Goal: Task Accomplishment & Management: Manage account settings

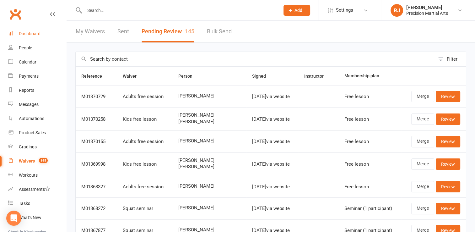
drag, startPoint x: 0, startPoint y: 0, endPoint x: 31, endPoint y: 35, distance: 46.7
click at [31, 35] on div "Dashboard" at bounding box center [30, 33] width 22 height 5
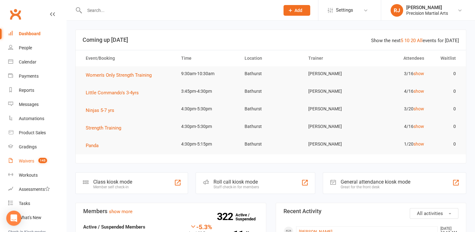
drag, startPoint x: 27, startPoint y: 159, endPoint x: 20, endPoint y: 163, distance: 8.3
click at [20, 163] on div "Waivers" at bounding box center [26, 160] width 15 height 5
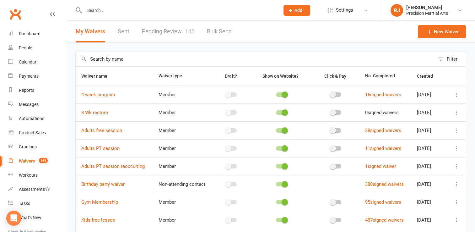
click at [170, 35] on link "Pending Review 145" at bounding box center [168, 32] width 52 height 22
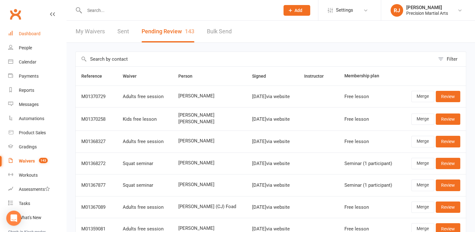
click at [31, 33] on div "Dashboard" at bounding box center [30, 33] width 22 height 5
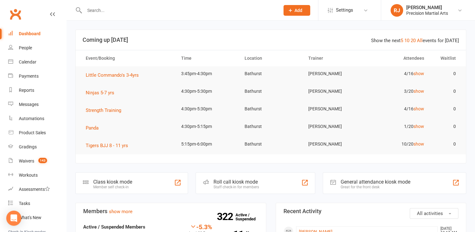
click at [103, 7] on input "text" at bounding box center [179, 10] width 193 height 9
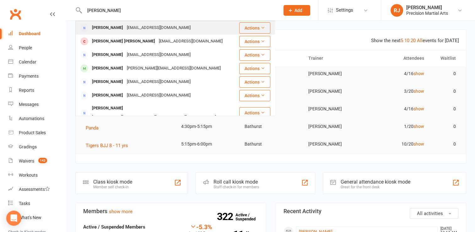
type input "[PERSON_NAME]"
click at [96, 28] on div "[PERSON_NAME]" at bounding box center [107, 27] width 35 height 9
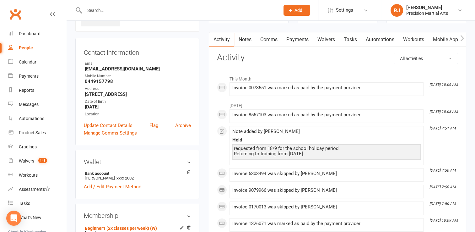
scroll to position [25, 0]
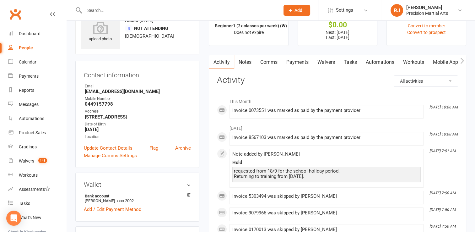
click at [303, 58] on link "Payments" at bounding box center [297, 62] width 31 height 14
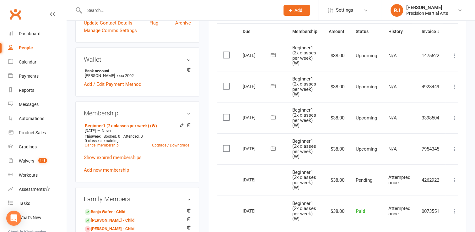
scroll to position [151, 0]
drag, startPoint x: 190, startPoint y: 126, endPoint x: 266, endPoint y: 28, distance: 123.9
click at [190, 126] on icon at bounding box center [189, 124] width 4 height 4
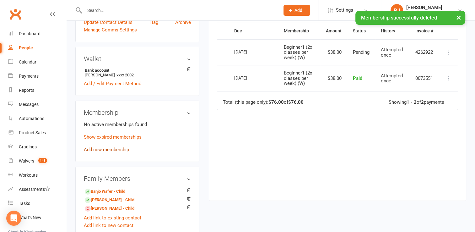
click at [106, 150] on link "Add new membership" at bounding box center [106, 150] width 45 height 6
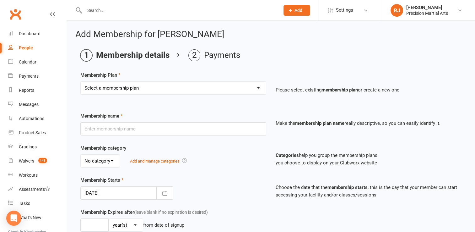
click at [182, 85] on select "Select a membership plan Create new Membership Plan Intermediate (3x classes) c…" at bounding box center [173, 88] width 185 height 13
select select "15"
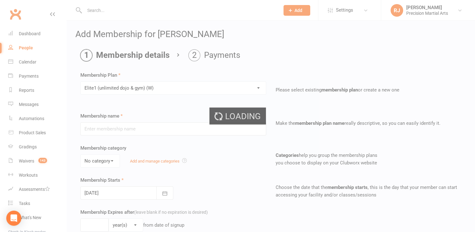
type input "Elite1 (unlimited dojo & gym) (W)"
select select "0"
type input "0"
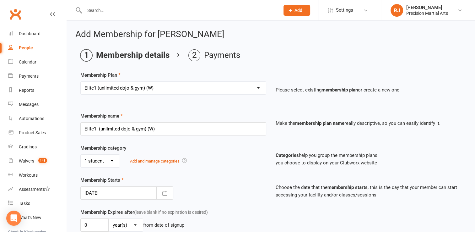
type input "16 Oct 2025"
drag, startPoint x: 166, startPoint y: 90, endPoint x: 119, endPoint y: 89, distance: 46.8
click at [119, 89] on select "Select a membership plan Create new Membership Plan Intermediate (3x classes) c…" at bounding box center [173, 88] width 185 height 13
click at [147, 92] on select "Select a membership plan Create new Membership Plan Intermediate (3x classes) c…" at bounding box center [173, 88] width 185 height 13
select select "55"
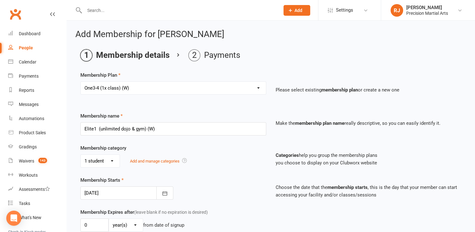
click at [81, 82] on select "Select a membership plan Create new Membership Plan Intermediate (3x classes) c…" at bounding box center [173, 88] width 185 height 13
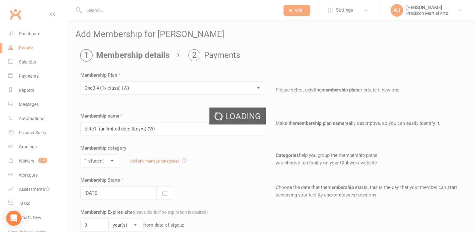
type input "One3-4 (1x class) (W)"
type input "1"
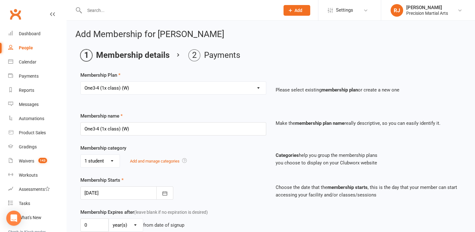
click at [147, 147] on div "Membership category No category 1 student 2 students 3-4 students 3 students 4 …" at bounding box center [173, 155] width 195 height 23
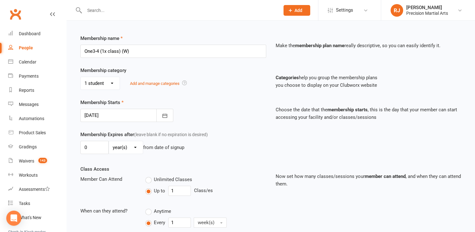
scroll to position [88, 0]
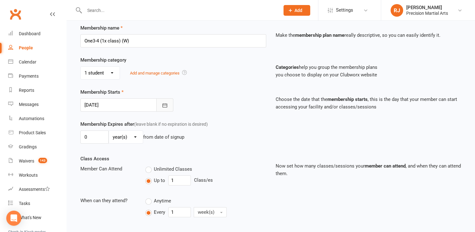
click at [164, 105] on icon "button" at bounding box center [165, 105] width 6 height 6
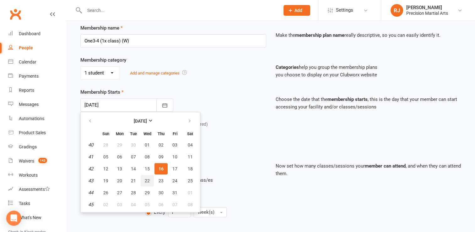
click at [149, 179] on button "22" at bounding box center [147, 180] width 13 height 11
type input "22 Oct 2025"
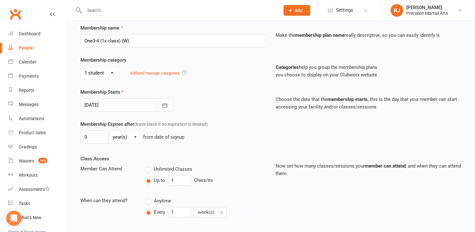
click at [214, 136] on div "0 day(s) week(s) month(s) year(s) from date of signup" at bounding box center [173, 136] width 186 height 13
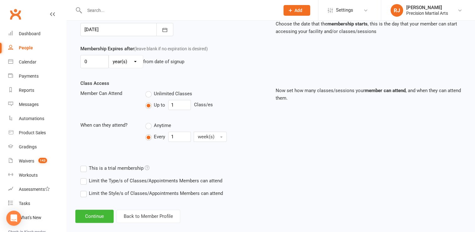
scroll to position [171, 0]
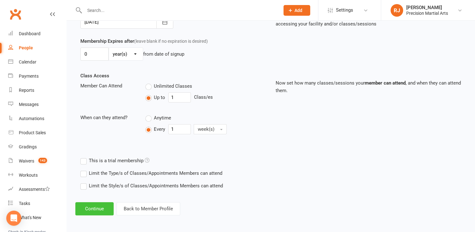
click at [103, 209] on button "Continue" at bounding box center [94, 208] width 38 height 13
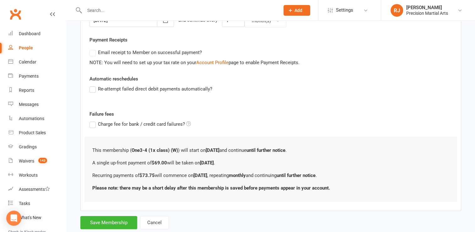
scroll to position [0, 0]
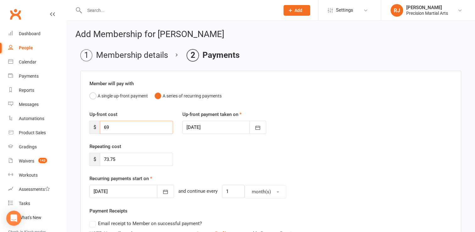
click at [145, 127] on input "69" at bounding box center [136, 127] width 73 height 13
type input "6"
type input "0"
click at [188, 149] on div "Repeating cost $ 73.75" at bounding box center [271, 159] width 372 height 32
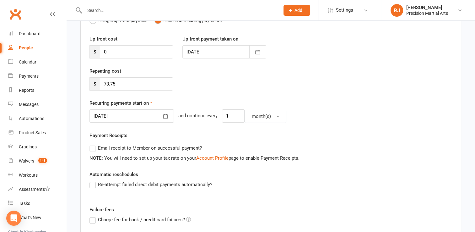
scroll to position [88, 0]
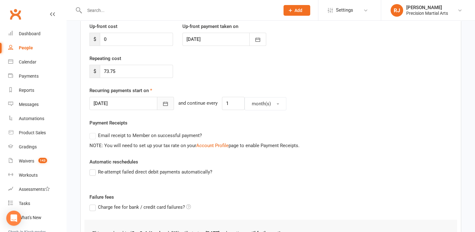
click at [160, 102] on button "button" at bounding box center [165, 103] width 17 height 13
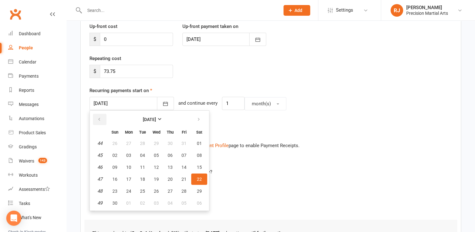
click at [100, 115] on button "button" at bounding box center [100, 119] width 14 height 11
click at [159, 175] on button "22" at bounding box center [156, 178] width 13 height 11
type input "22 Oct 2025"
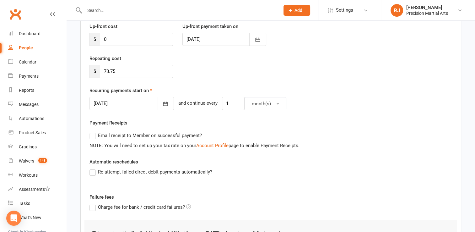
click at [183, 117] on div "Member will pay with A single up-front payment A series of recurring payments U…" at bounding box center [270, 132] width 381 height 298
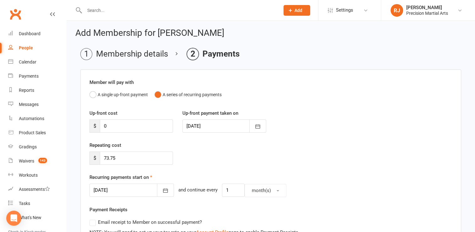
scroll to position [0, 0]
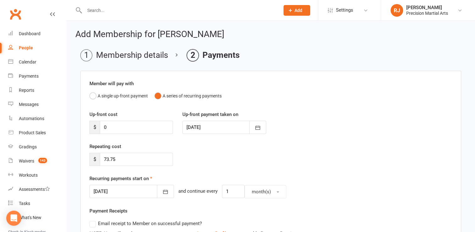
click at [134, 58] on li "Membership details" at bounding box center [124, 55] width 88 height 12
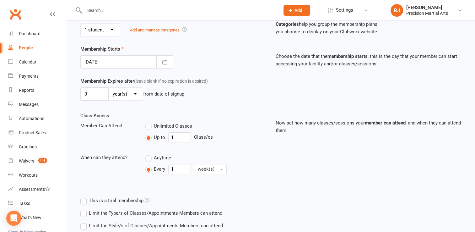
scroll to position [171, 0]
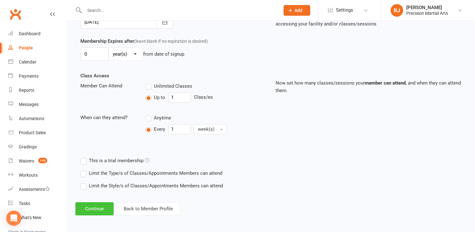
click at [102, 212] on button "Continue" at bounding box center [94, 208] width 38 height 13
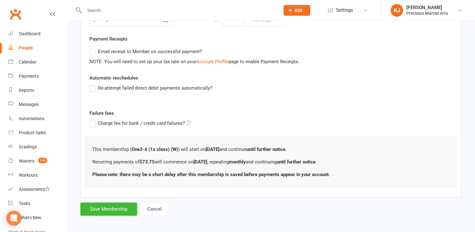
scroll to position [174, 0]
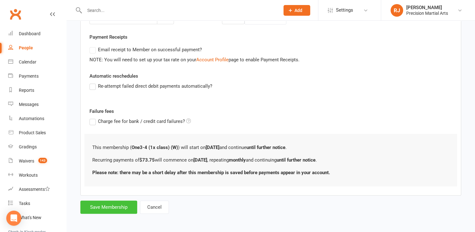
click at [110, 209] on button "Save Membership" at bounding box center [108, 206] width 57 height 13
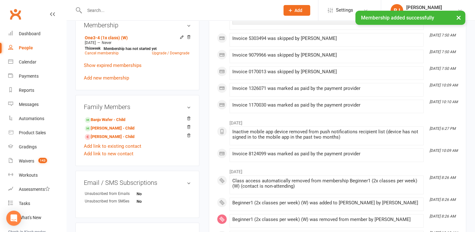
scroll to position [239, 0]
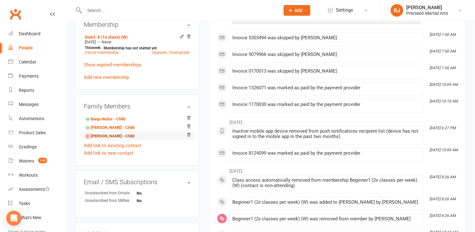
click at [112, 138] on link "[PERSON_NAME] - Child" at bounding box center [110, 136] width 50 height 7
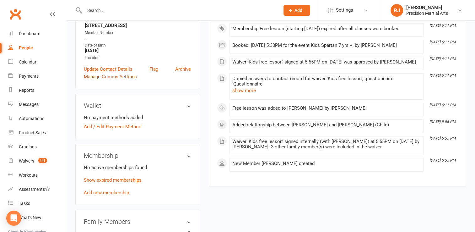
scroll to position [151, 0]
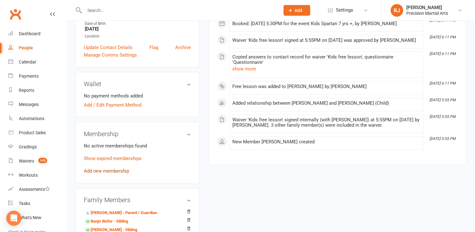
click at [112, 172] on link "Add new membership" at bounding box center [106, 171] width 45 height 6
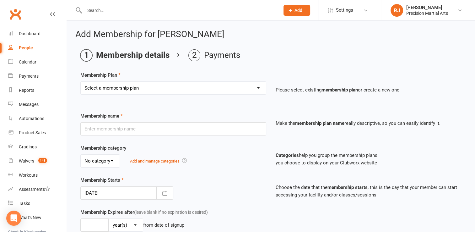
click at [111, 89] on select "Select a membership plan Create new Membership Plan Intermediate (3x classes) c…" at bounding box center [173, 88] width 185 height 13
select select "3"
click at [81, 82] on select "Select a membership plan Create new Membership Plan Intermediate (3x classes) c…" at bounding box center [173, 88] width 185 height 13
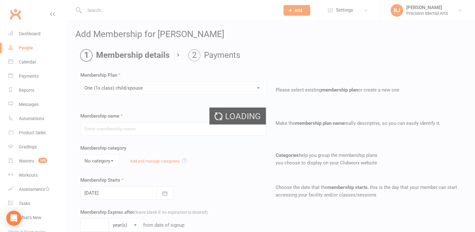
type input "One (1x class) child/spouse"
select select "0"
type input "0"
type input "1"
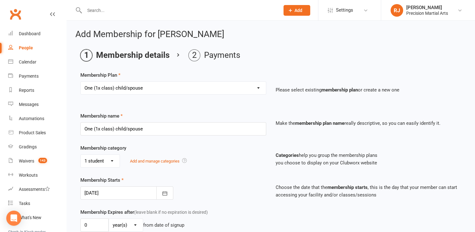
click at [155, 198] on div at bounding box center [126, 192] width 93 height 13
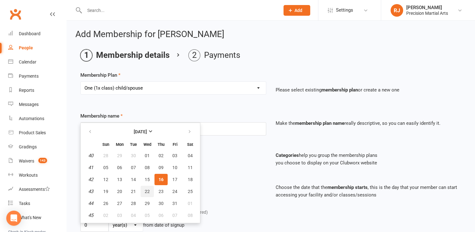
click at [146, 189] on span "22" at bounding box center [147, 191] width 5 height 5
type input "22 Oct 2025"
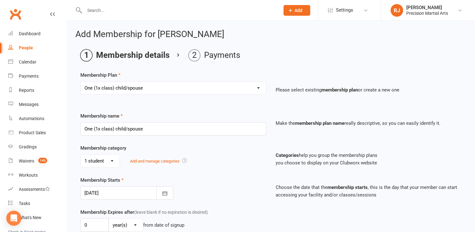
click at [201, 181] on div "Membership Starts 22 Oct 2025 October 2025 Sun Mon Tue Wed Thu Fri Sat 40 28 29…" at bounding box center [173, 187] width 195 height 23
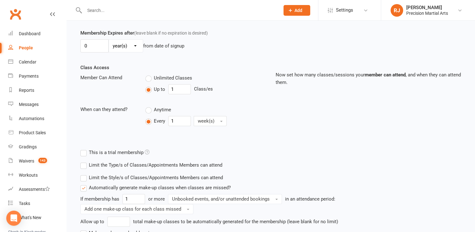
scroll to position [232, 0]
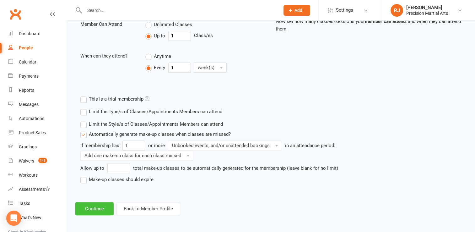
click at [86, 212] on button "Continue" at bounding box center [94, 208] width 38 height 13
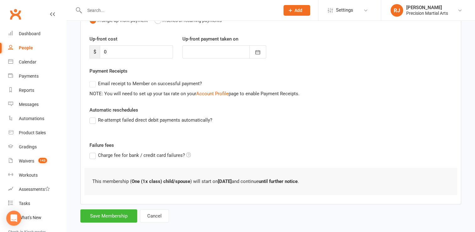
scroll to position [84, 0]
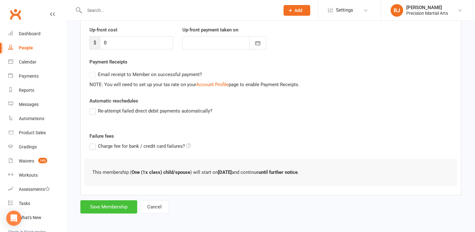
click at [127, 201] on button "Save Membership" at bounding box center [108, 206] width 57 height 13
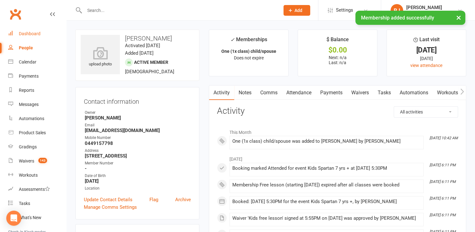
click at [32, 33] on div "Dashboard" at bounding box center [30, 33] width 22 height 5
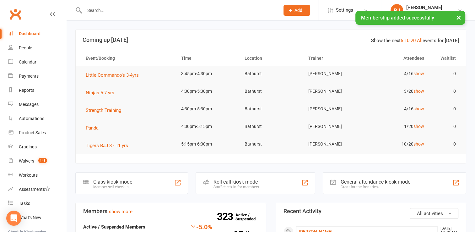
click at [105, 8] on input "text" at bounding box center [179, 10] width 193 height 9
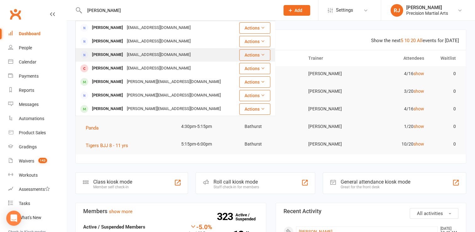
type input "sahsa cody"
click at [109, 54] on div "[PERSON_NAME]" at bounding box center [107, 54] width 35 height 9
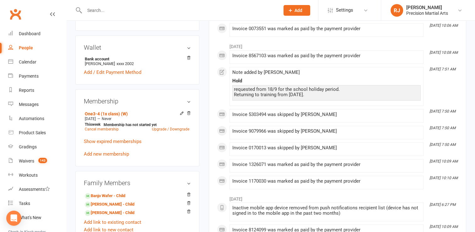
scroll to position [163, 0]
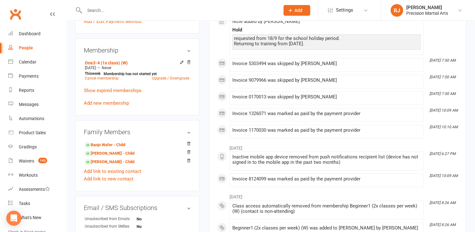
scroll to position [214, 0]
click at [33, 36] on div "Dashboard" at bounding box center [30, 33] width 22 height 5
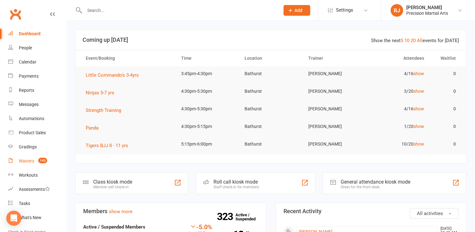
click at [35, 164] on link "Waivers 143" at bounding box center [37, 161] width 58 height 14
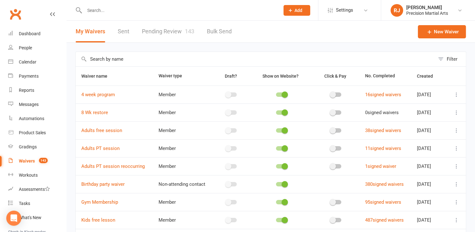
click at [160, 24] on link "Pending Review 143" at bounding box center [168, 32] width 52 height 22
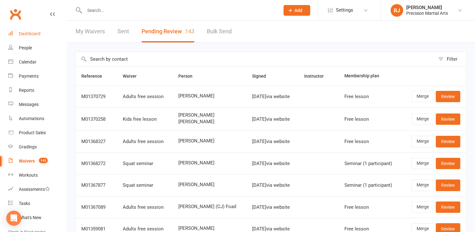
click at [43, 29] on link "Dashboard" at bounding box center [37, 34] width 58 height 14
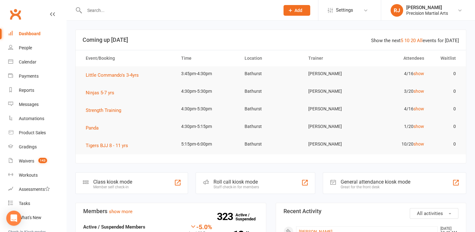
scroll to position [70, 0]
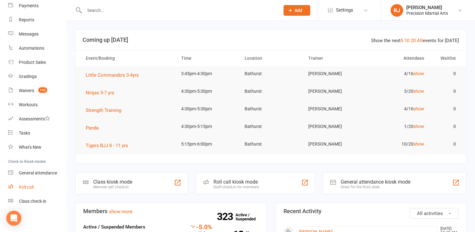
click at [35, 188] on link "Roll call" at bounding box center [37, 187] width 58 height 14
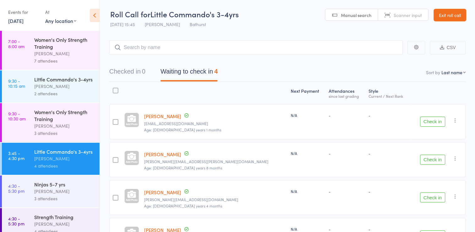
click at [70, 83] on div "Little Commando's 3-4yrs" at bounding box center [64, 79] width 60 height 7
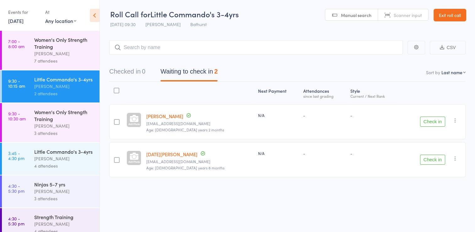
click at [456, 119] on icon "button" at bounding box center [455, 120] width 6 height 6
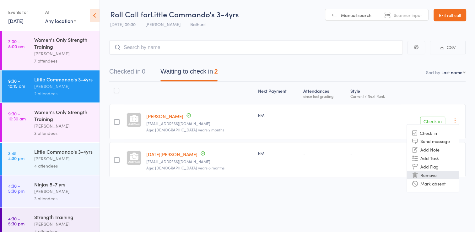
click at [438, 172] on li "Remove" at bounding box center [433, 174] width 52 height 8
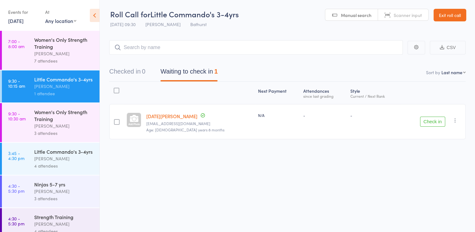
click at [426, 121] on button "Check in" at bounding box center [432, 121] width 25 height 10
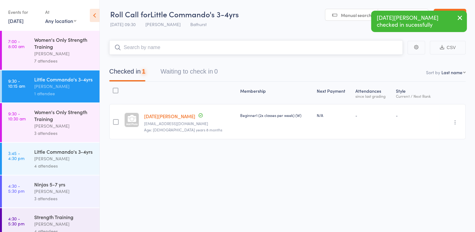
click at [334, 50] on input "search" at bounding box center [256, 47] width 294 height 14
type input "wynta"
click at [386, 63] on link "Drop in" at bounding box center [386, 61] width 20 height 10
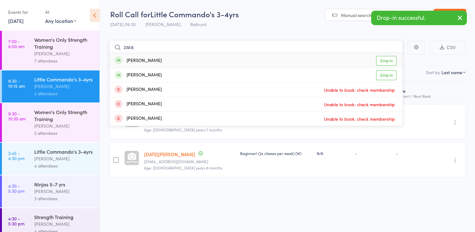
type input "zara"
click at [388, 62] on link "Drop in" at bounding box center [386, 61] width 20 height 10
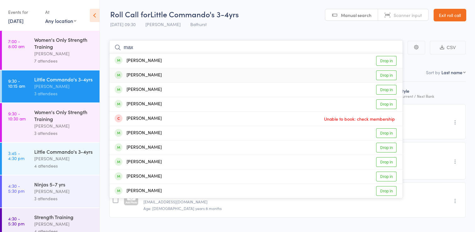
type input "max"
click at [389, 77] on link "Drop in" at bounding box center [386, 75] width 20 height 10
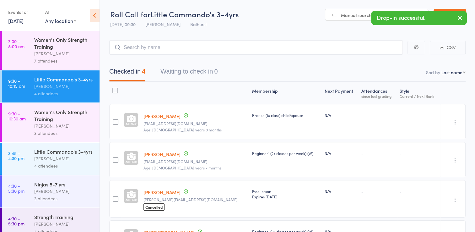
click at [455, 21] on button "button" at bounding box center [460, 18] width 14 height 14
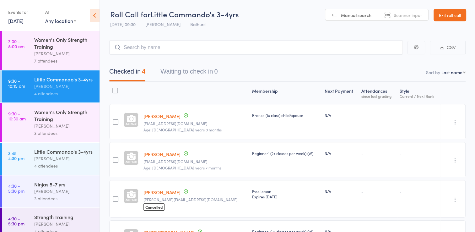
click at [455, 21] on link "Exit roll call" at bounding box center [450, 15] width 33 height 13
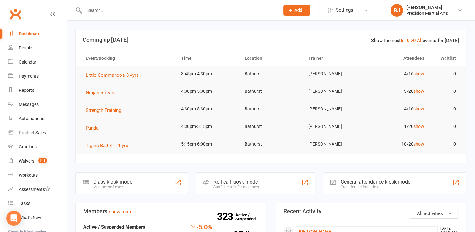
click at [116, 5] on div at bounding box center [175, 10] width 200 height 20
click at [86, 14] on input "text" at bounding box center [179, 10] width 193 height 9
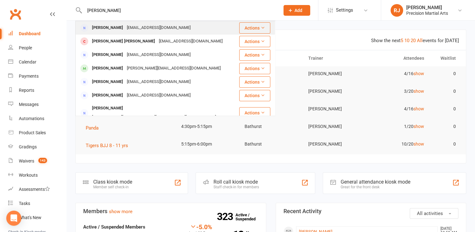
type input "[PERSON_NAME]"
click at [111, 30] on div "[PERSON_NAME]" at bounding box center [107, 27] width 35 height 9
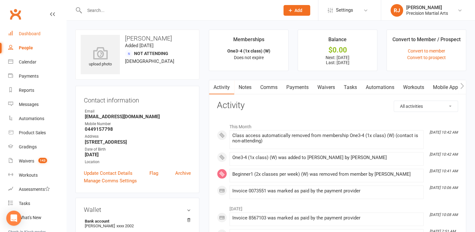
click at [31, 36] on link "Dashboard" at bounding box center [37, 34] width 58 height 14
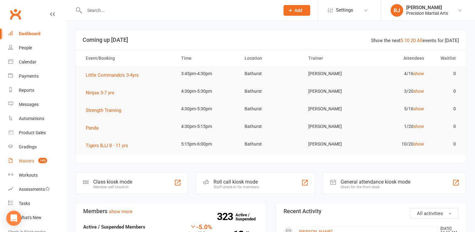
click at [28, 161] on div "Waivers" at bounding box center [26, 160] width 15 height 5
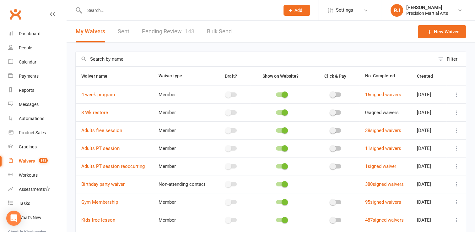
scroll to position [80, 0]
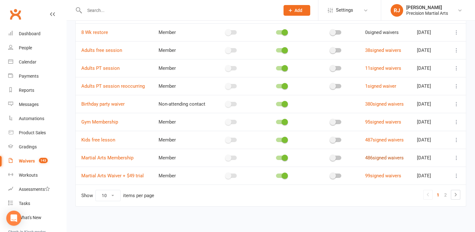
click at [391, 156] on link "486 signed waivers" at bounding box center [384, 158] width 39 height 6
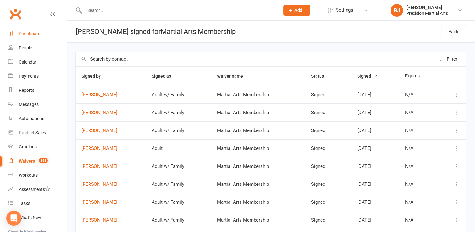
click at [41, 31] on link "Dashboard" at bounding box center [37, 34] width 58 height 14
